Goal: Task Accomplishment & Management: Use online tool/utility

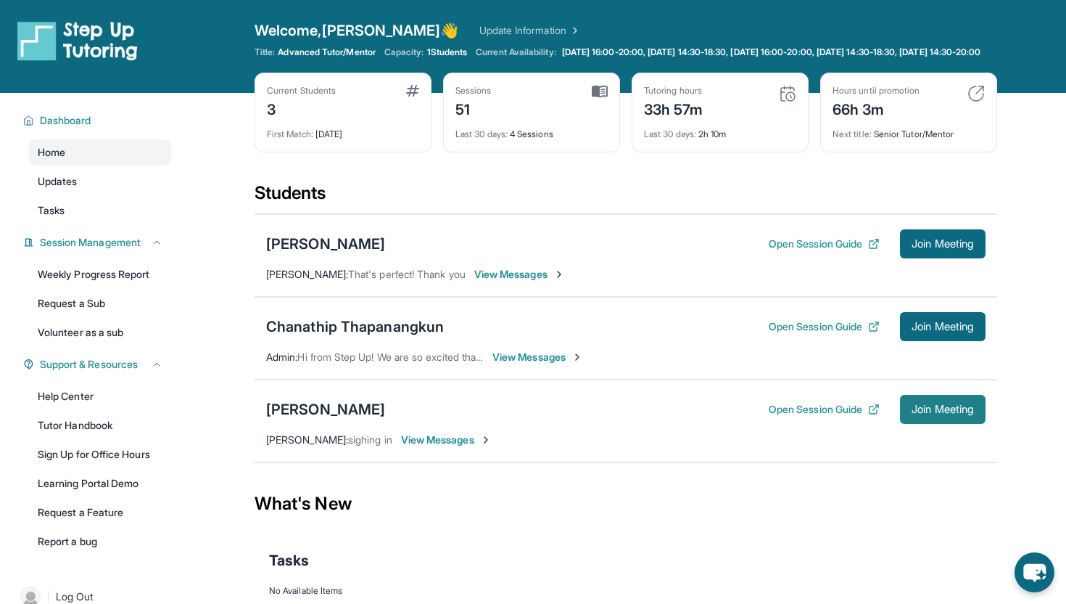
click at [939, 408] on button "Join Meeting" at bounding box center [943, 409] width 86 height 29
click at [794, 416] on button "Open Session Guide" at bounding box center [824, 409] width 111 height 15
